Goal: Find specific page/section: Find specific page/section

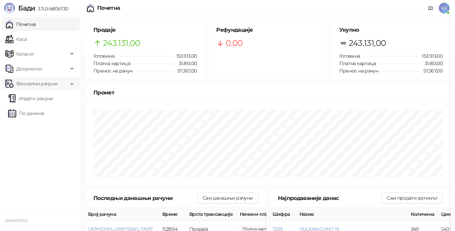
click at [27, 112] on link "По данима" at bounding box center [26, 113] width 36 height 13
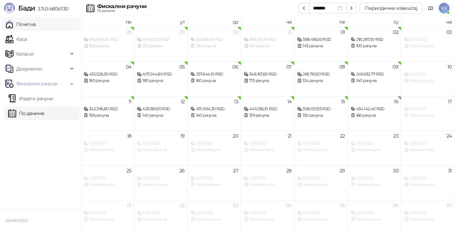
click at [33, 23] on link "Почетна" at bounding box center [20, 24] width 30 height 13
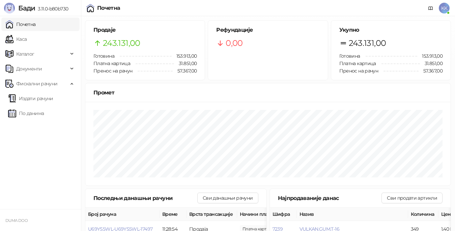
click at [29, 23] on link "Почетна" at bounding box center [20, 24] width 30 height 13
click at [27, 38] on link "Каса" at bounding box center [15, 38] width 21 height 13
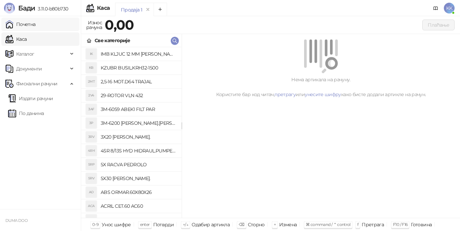
click at [36, 23] on link "Почетна" at bounding box center [20, 24] width 30 height 13
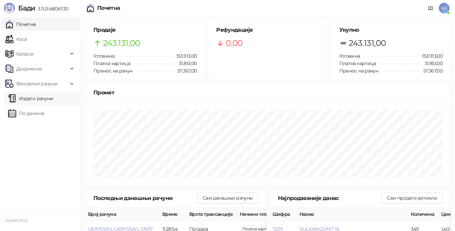
click at [39, 100] on link "Издати рачуни" at bounding box center [30, 98] width 45 height 13
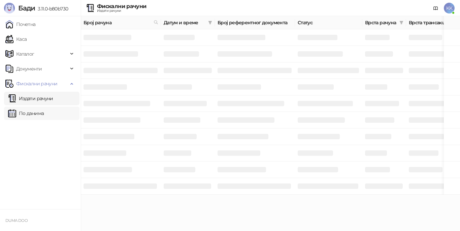
click at [34, 118] on link "По данима" at bounding box center [26, 113] width 36 height 13
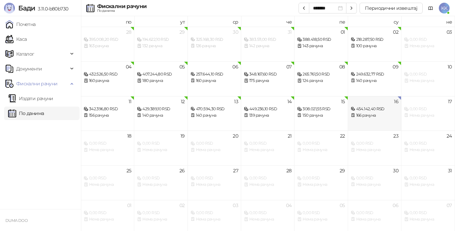
click at [371, 113] on div "166 рачуна" at bounding box center [375, 115] width 48 height 6
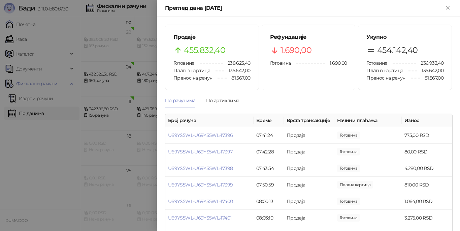
click at [50, 126] on div at bounding box center [230, 115] width 460 height 231
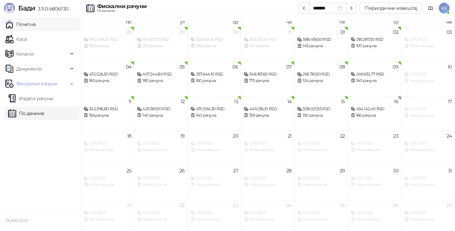
click at [27, 23] on link "Почетна" at bounding box center [20, 24] width 30 height 13
